Goal: Information Seeking & Learning: Learn about a topic

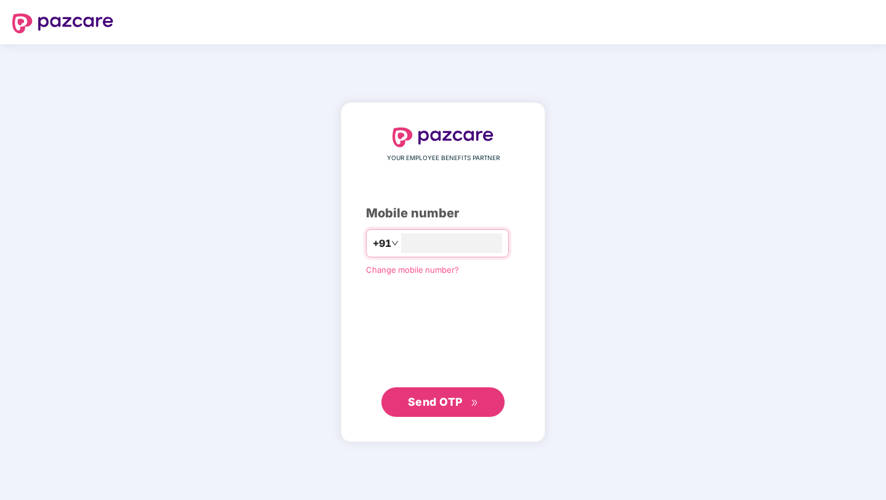
type input "**********"
click at [426, 403] on span "Send OTP" at bounding box center [435, 401] width 55 height 13
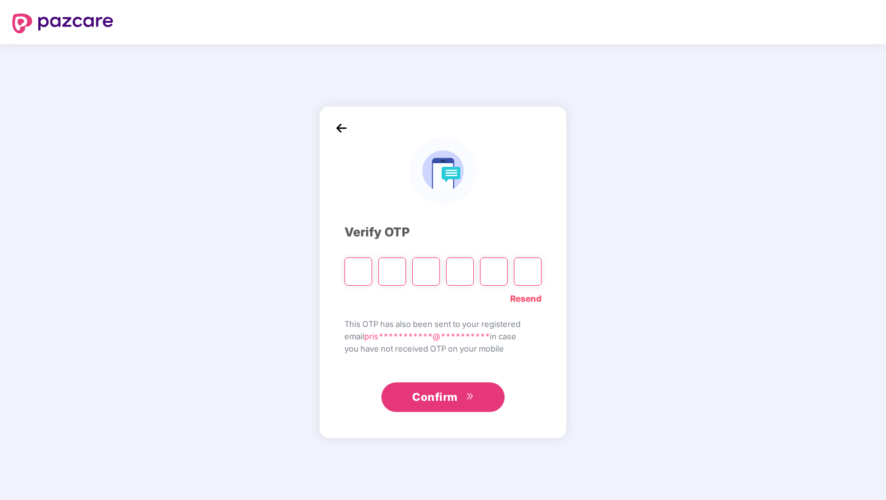
type input "*"
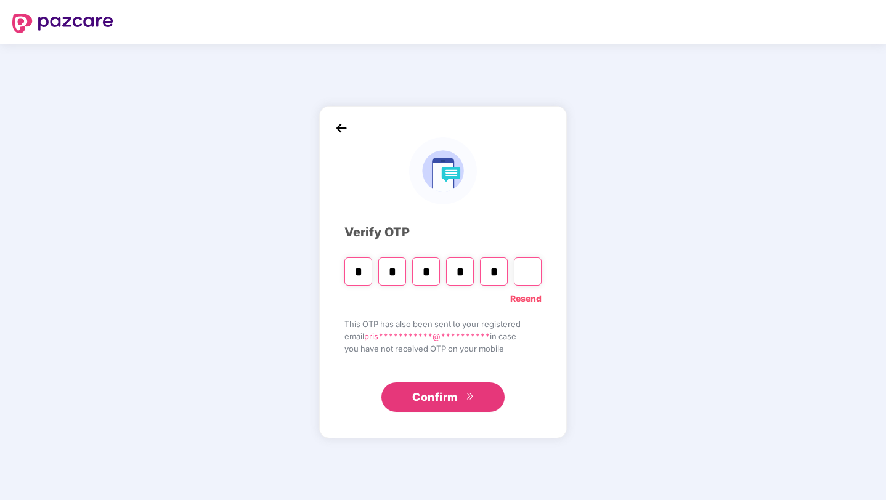
type input "*"
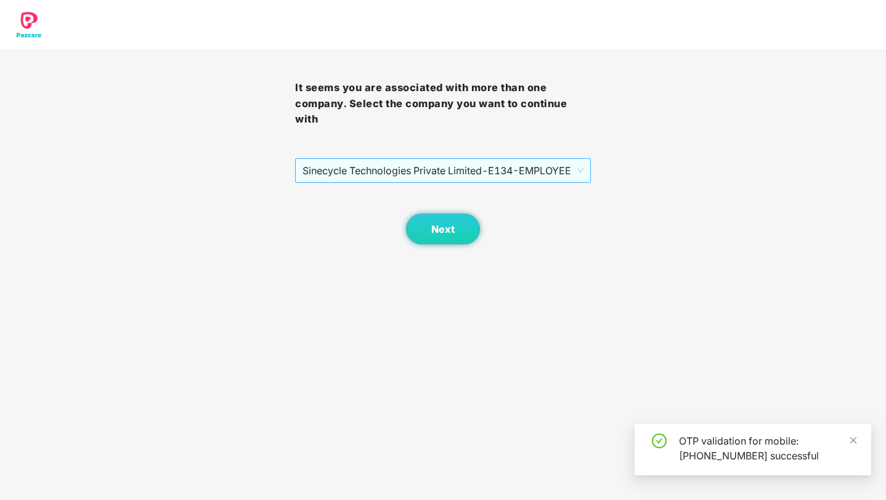
click at [429, 176] on span "Sinecycle Technologies Private Limited - E134 - EMPLOYEE" at bounding box center [442, 170] width 280 height 23
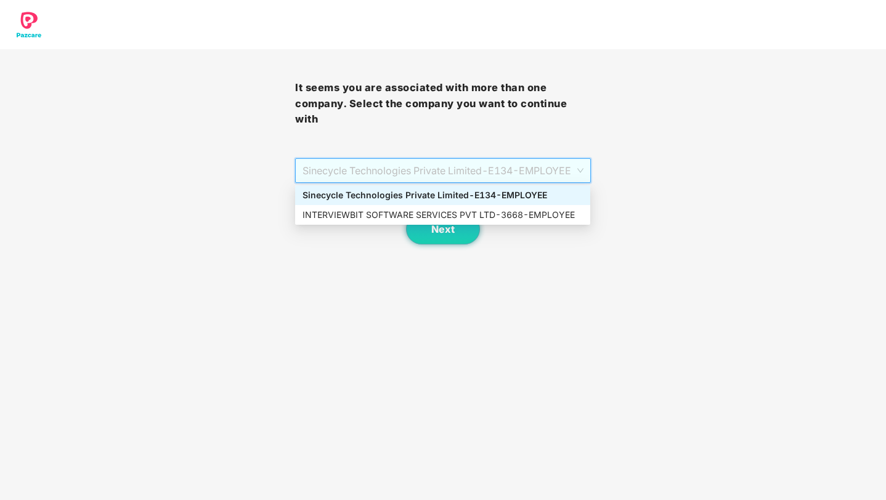
click at [434, 192] on div "Sinecycle Technologies Private Limited - E134 - EMPLOYEE" at bounding box center [442, 195] width 280 height 14
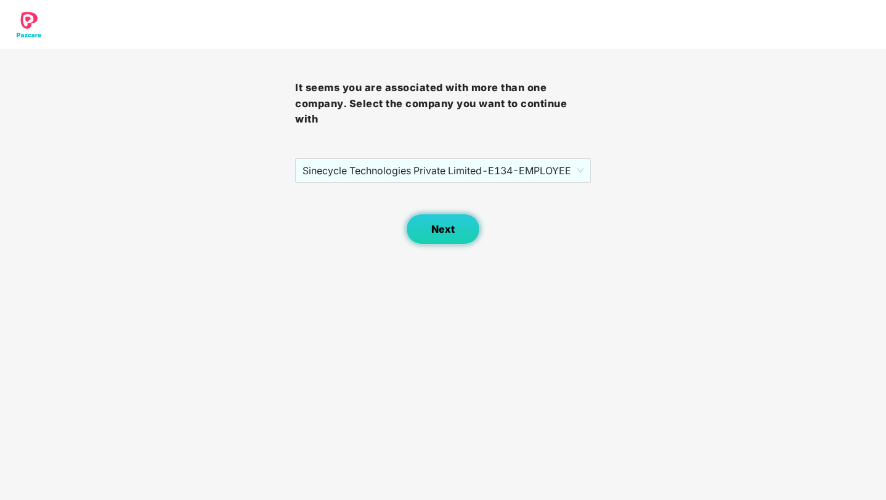
click at [454, 233] on span "Next" at bounding box center [442, 230] width 23 height 12
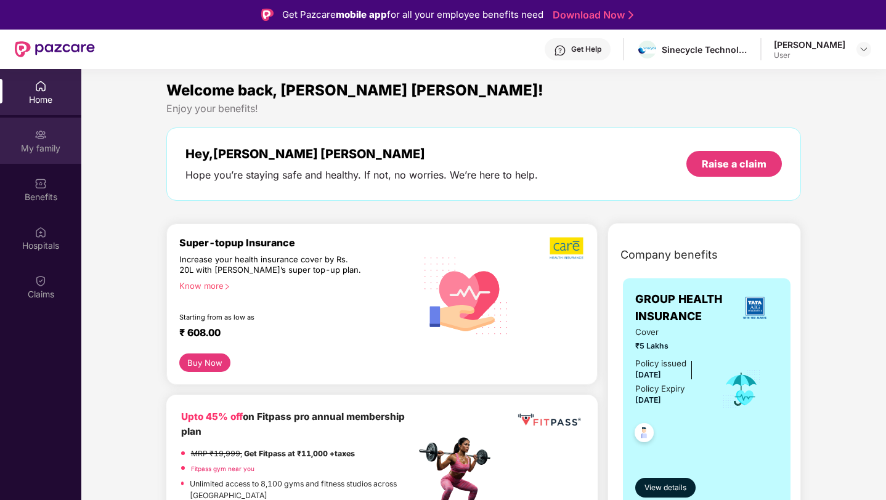
click at [41, 139] on img at bounding box center [40, 135] width 12 height 12
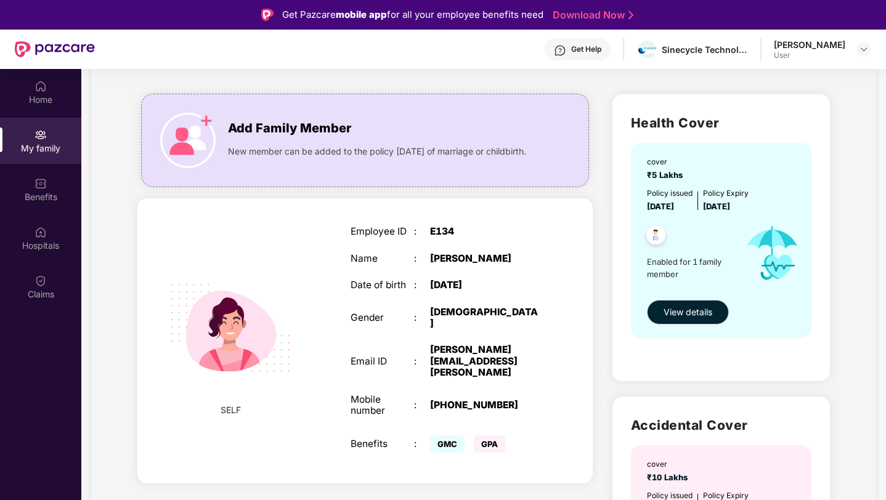
scroll to position [60, 0]
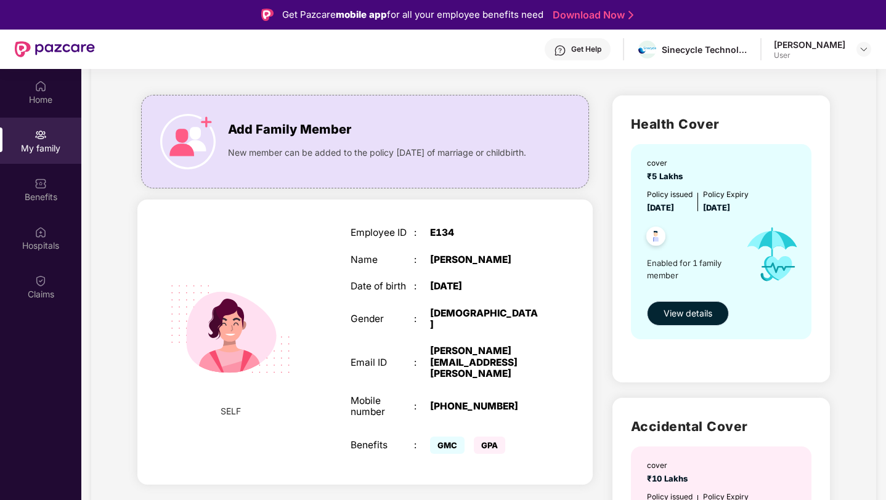
click at [692, 312] on span "View details" at bounding box center [687, 314] width 49 height 14
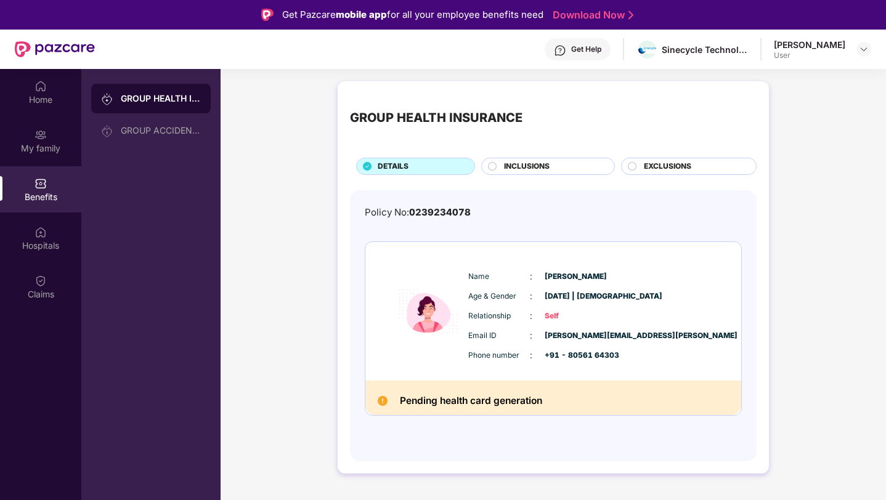
click at [520, 166] on span "INCLUSIONS" at bounding box center [527, 167] width 46 height 12
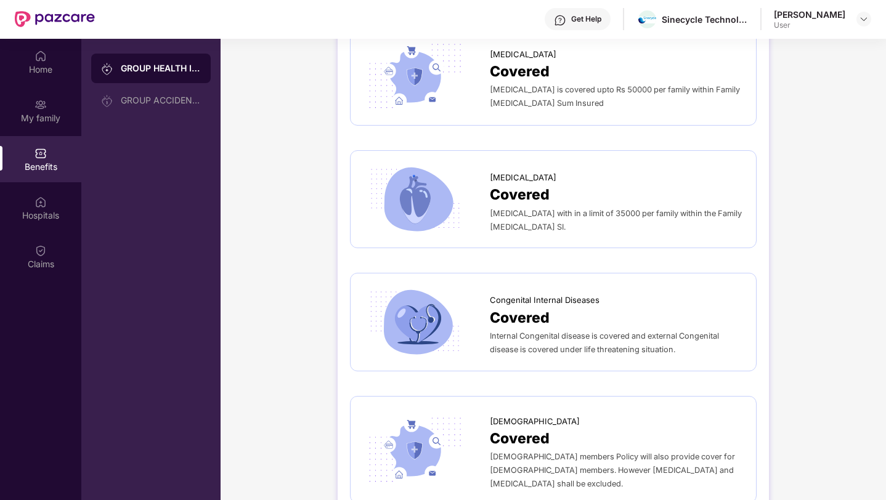
scroll to position [69, 0]
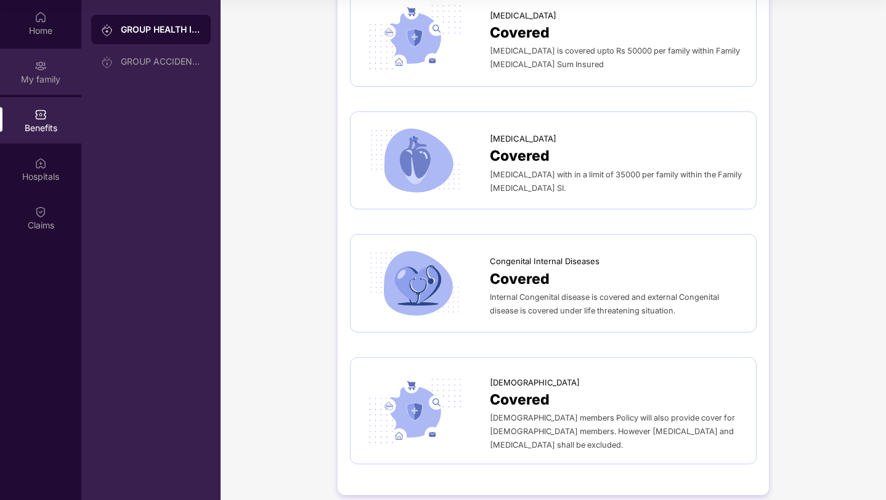
click at [37, 71] on img at bounding box center [40, 66] width 12 height 12
